Goal: Task Accomplishment & Management: Use online tool/utility

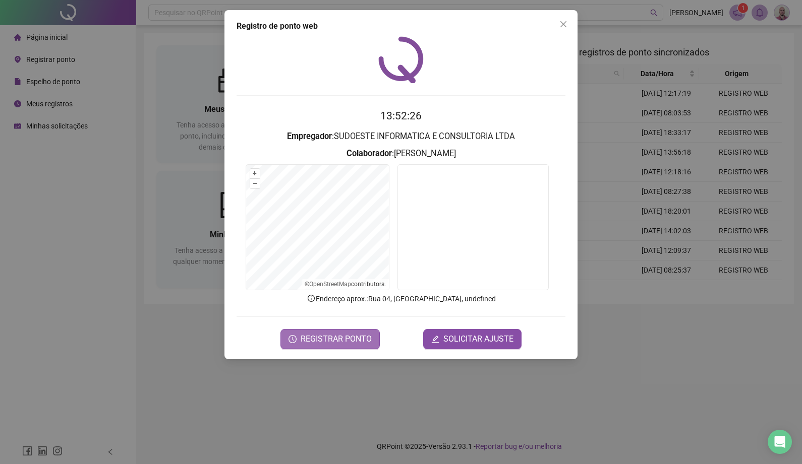
click at [342, 342] on span "REGISTRAR PONTO" at bounding box center [336, 339] width 71 height 12
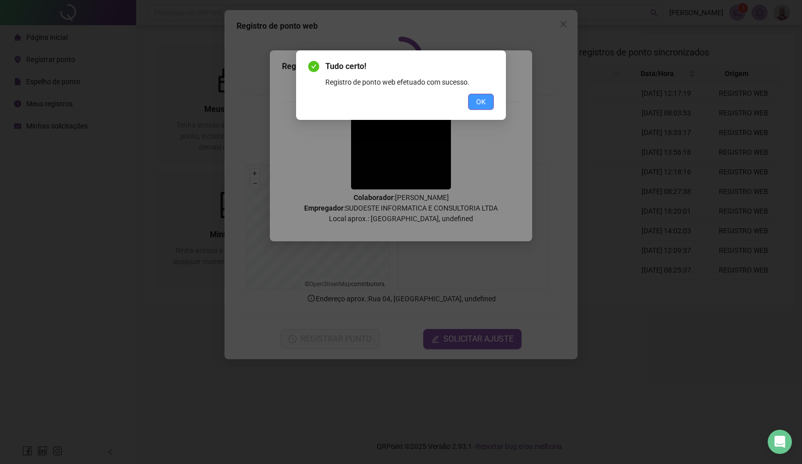
click at [482, 104] on span "OK" at bounding box center [481, 101] width 10 height 11
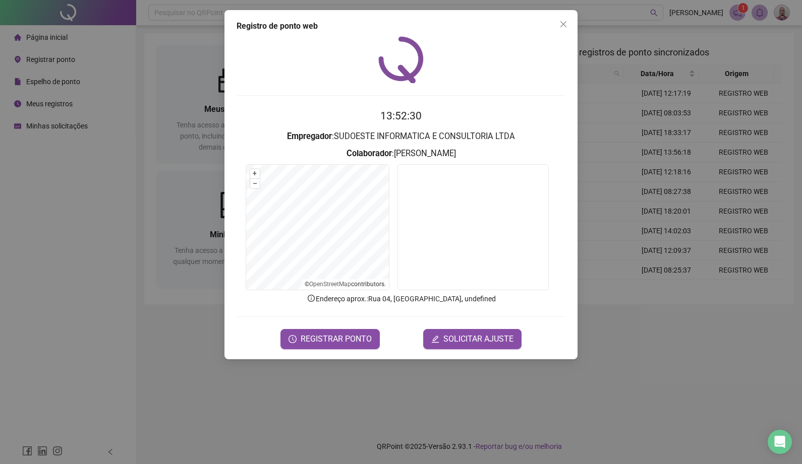
click at [611, 362] on div "Registro de ponto web 13:52:30 Empregador : SUDOESTE INFORMATICA E CONSULTORIA …" at bounding box center [401, 232] width 802 height 464
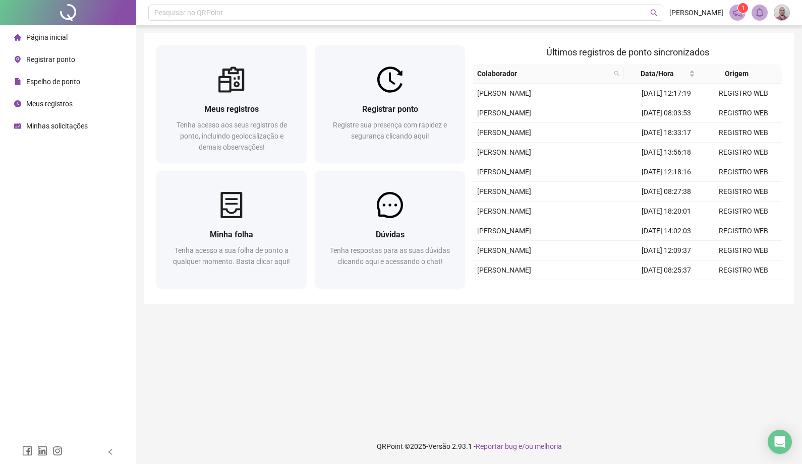
click at [50, 38] on span "Página inicial" at bounding box center [46, 37] width 41 height 8
click at [69, 124] on span "Minhas solicitações" at bounding box center [57, 126] width 62 height 8
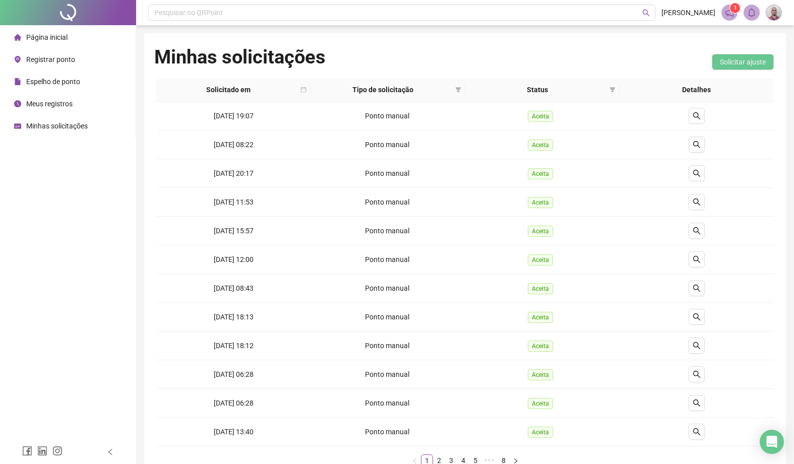
click at [48, 35] on span "Página inicial" at bounding box center [46, 37] width 41 height 8
